Goal: Information Seeking & Learning: Learn about a topic

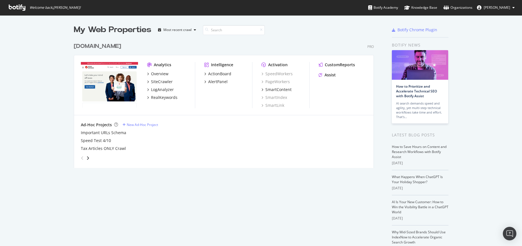
scroll to position [242, 514]
click at [162, 89] on div "LogAnalyzer" at bounding box center [162, 90] width 23 height 6
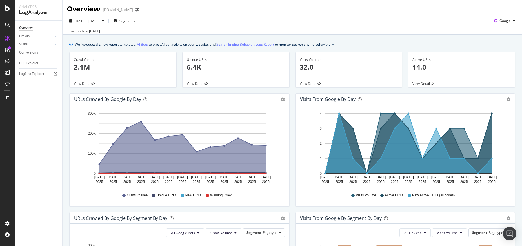
click at [95, 82] on icon at bounding box center [94, 83] width 2 height 3
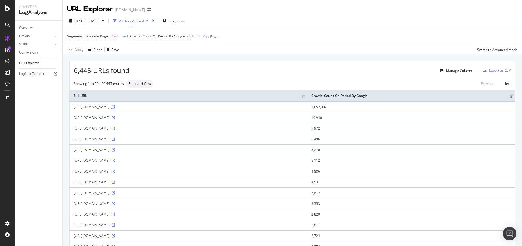
click at [115, 107] on icon at bounding box center [113, 106] width 3 height 3
drag, startPoint x: 156, startPoint y: 107, endPoint x: 73, endPoint y: 110, distance: 83.2
click at [73, 110] on td "[URL][DOMAIN_NAME]" at bounding box center [189, 106] width 238 height 11
copy div "[URL][DOMAIN_NAME]"
click at [115, 118] on icon at bounding box center [113, 117] width 3 height 3
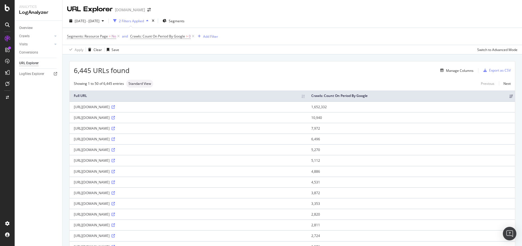
click at [255, 117] on div "[URL][DOMAIN_NAME]" at bounding box center [188, 117] width 229 height 5
click at [115, 118] on icon at bounding box center [113, 117] width 3 height 3
click at [115, 128] on icon at bounding box center [113, 128] width 3 height 3
